Goal: Task Accomplishment & Management: Complete application form

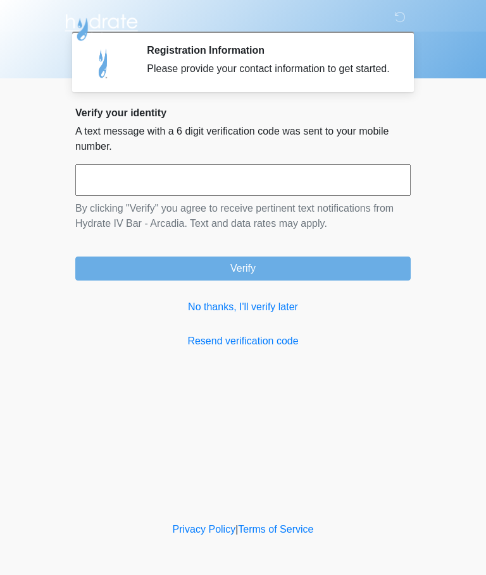
scroll to position [1, 0]
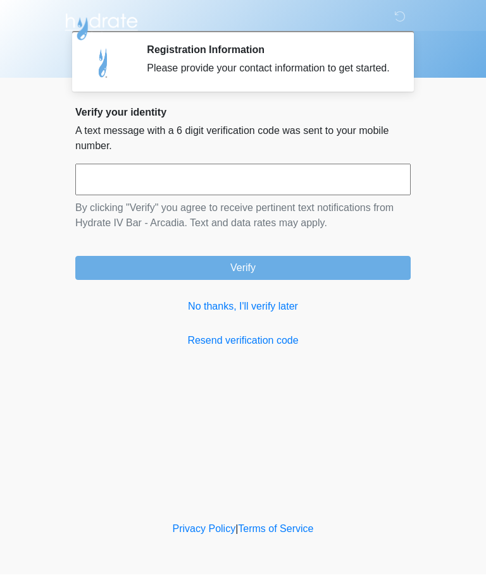
click at [277, 315] on link "No thanks, I'll verify later" at bounding box center [242, 307] width 335 height 15
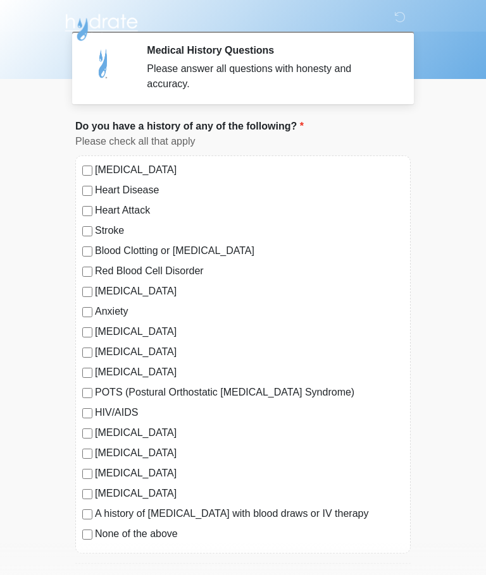
click at [60, 61] on div at bounding box center [243, 39] width 486 height 79
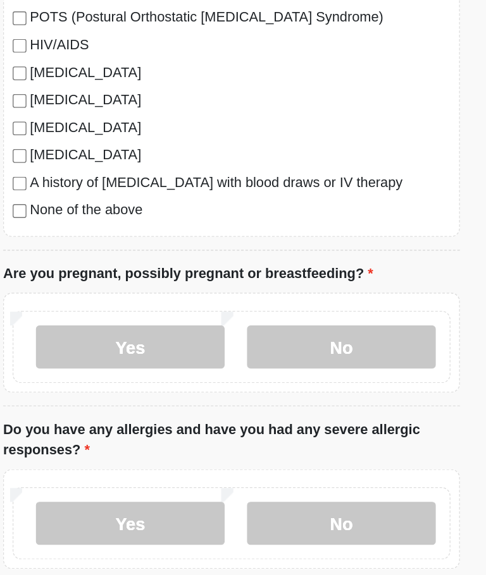
scroll to position [259, 0]
click at [254, 360] on label "No" at bounding box center [323, 376] width 138 height 32
click at [254, 489] on label "No" at bounding box center [323, 505] width 138 height 32
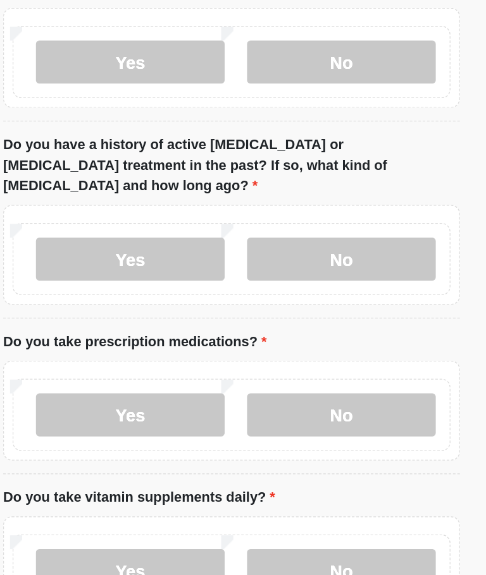
scroll to position [610, 0]
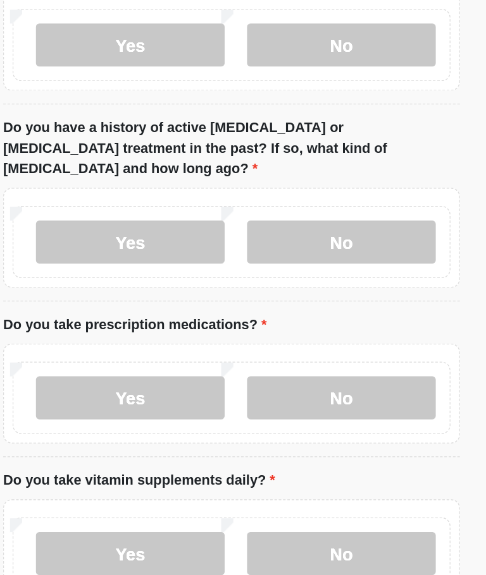
click at [254, 283] on label "No" at bounding box center [323, 299] width 138 height 32
click at [254, 397] on label "No" at bounding box center [323, 413] width 138 height 32
click at [254, 512] on label "No" at bounding box center [323, 528] width 138 height 32
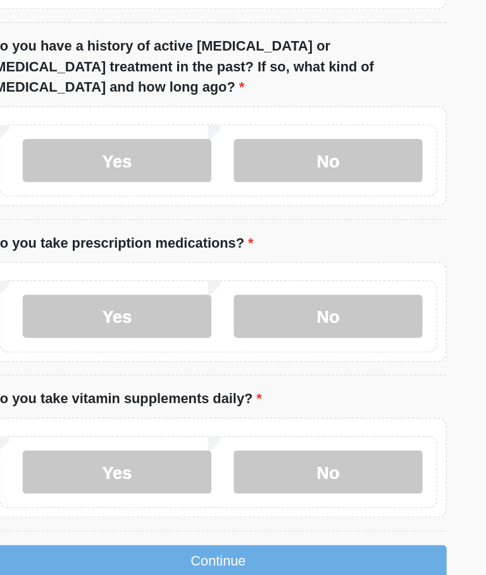
scroll to position [692, 0]
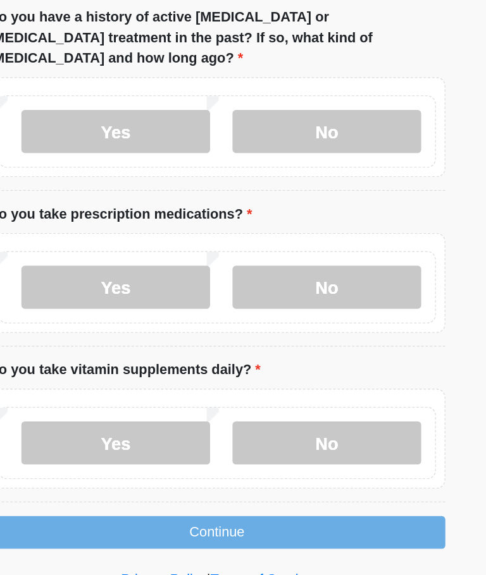
click at [149, 500] on button "Continue" at bounding box center [242, 512] width 335 height 24
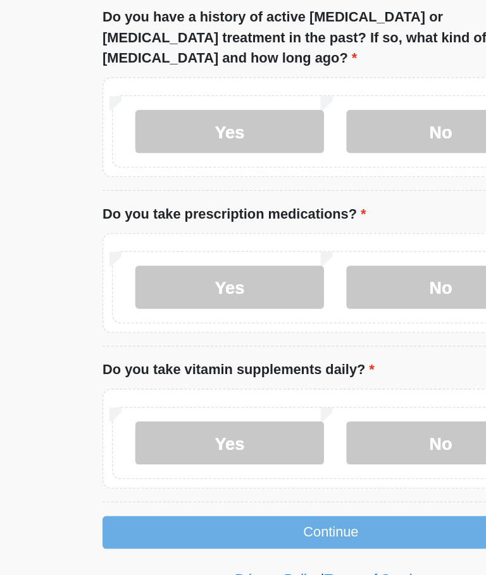
click at [223, 500] on button "Continue" at bounding box center [242, 512] width 335 height 24
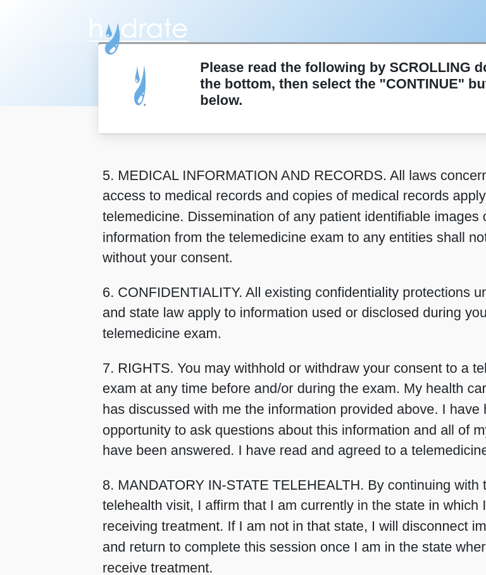
scroll to position [411, 0]
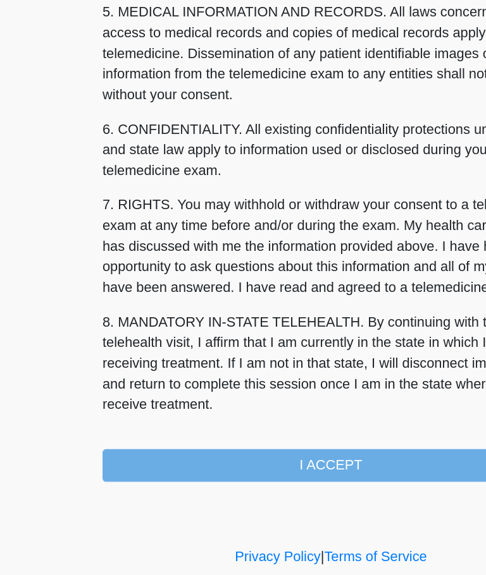
click at [211, 451] on button "I ACCEPT" at bounding box center [242, 463] width 335 height 24
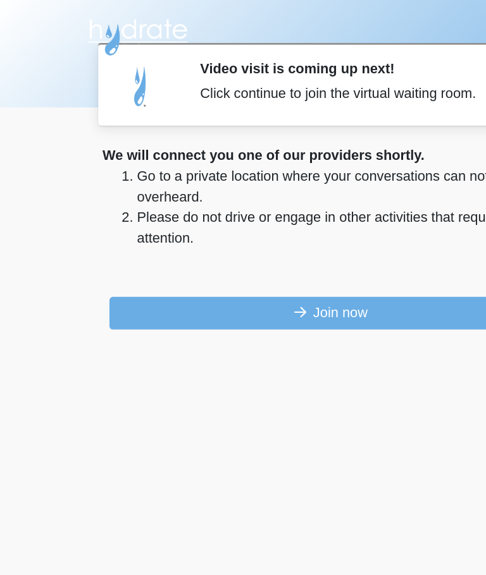
click at [204, 221] on button "Join now" at bounding box center [242, 230] width 325 height 24
